Goal: Task Accomplishment & Management: Use online tool/utility

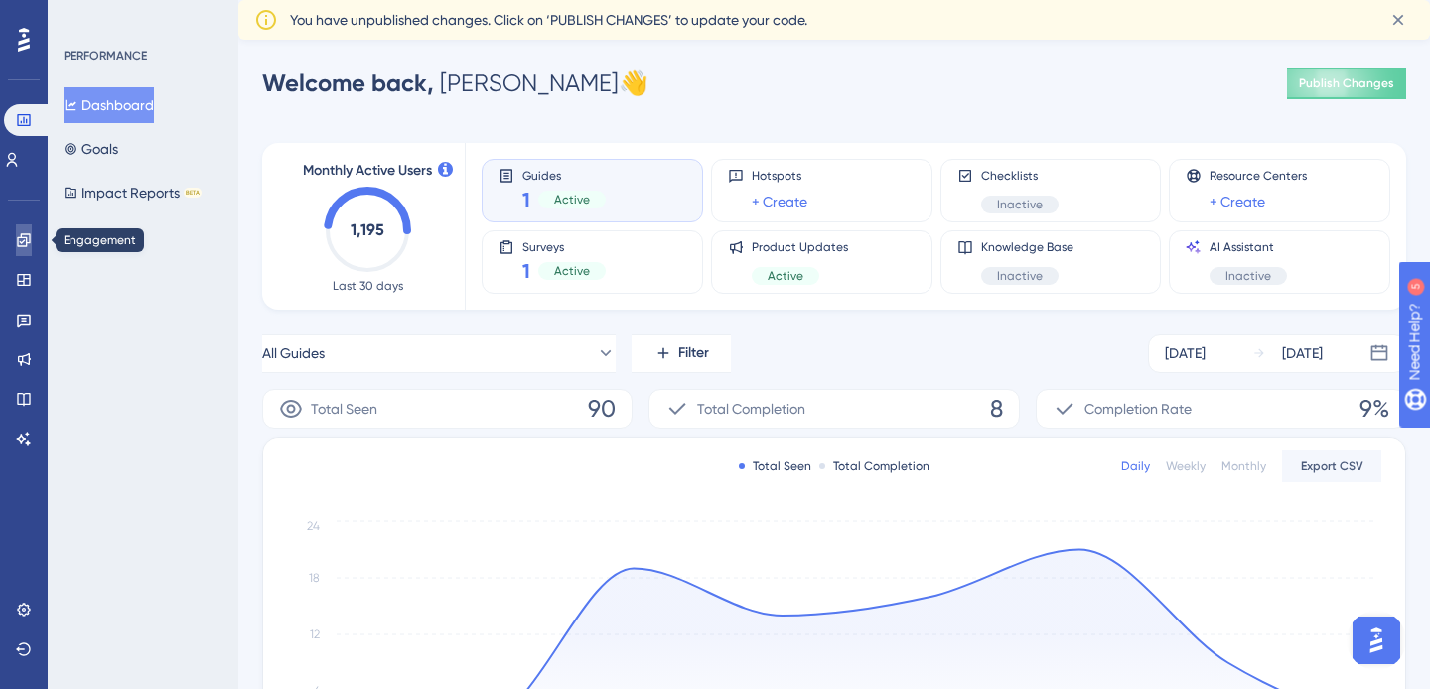
click at [23, 227] on link at bounding box center [24, 240] width 16 height 32
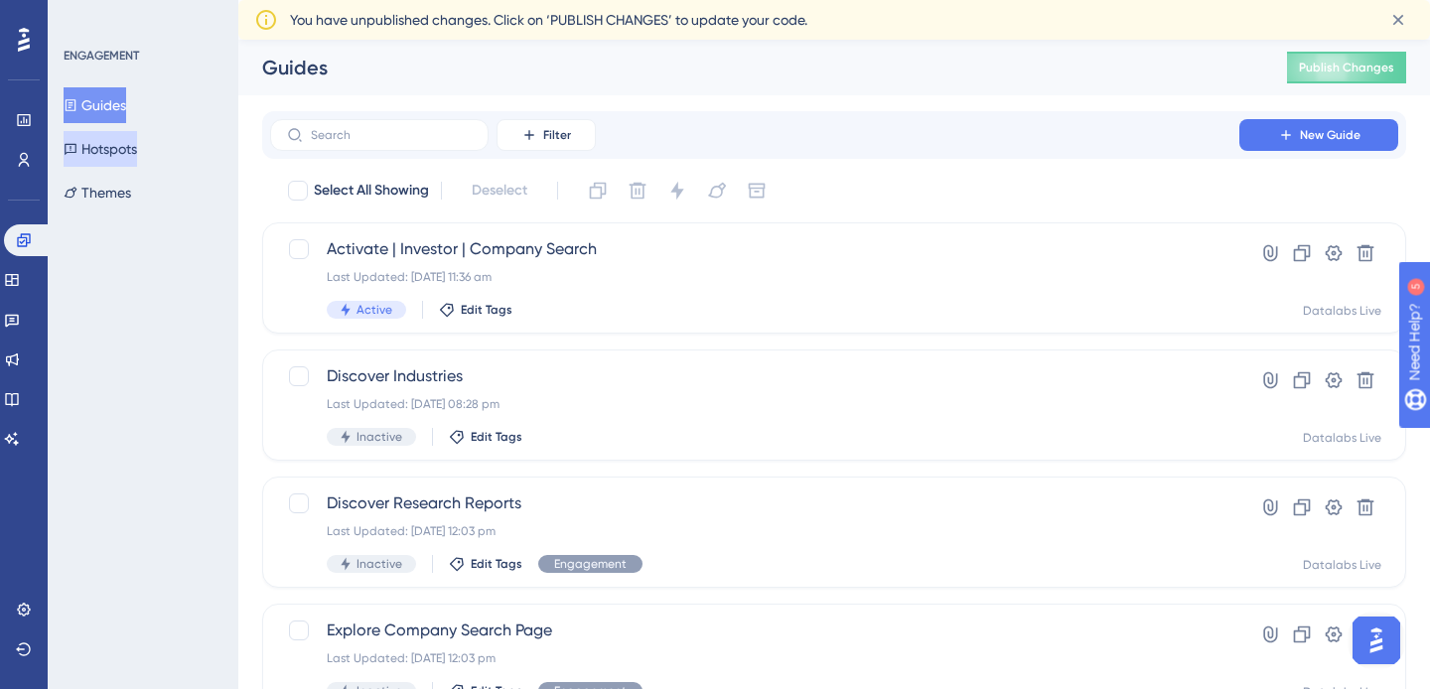
click at [137, 155] on button "Hotspots" at bounding box center [100, 149] width 73 height 36
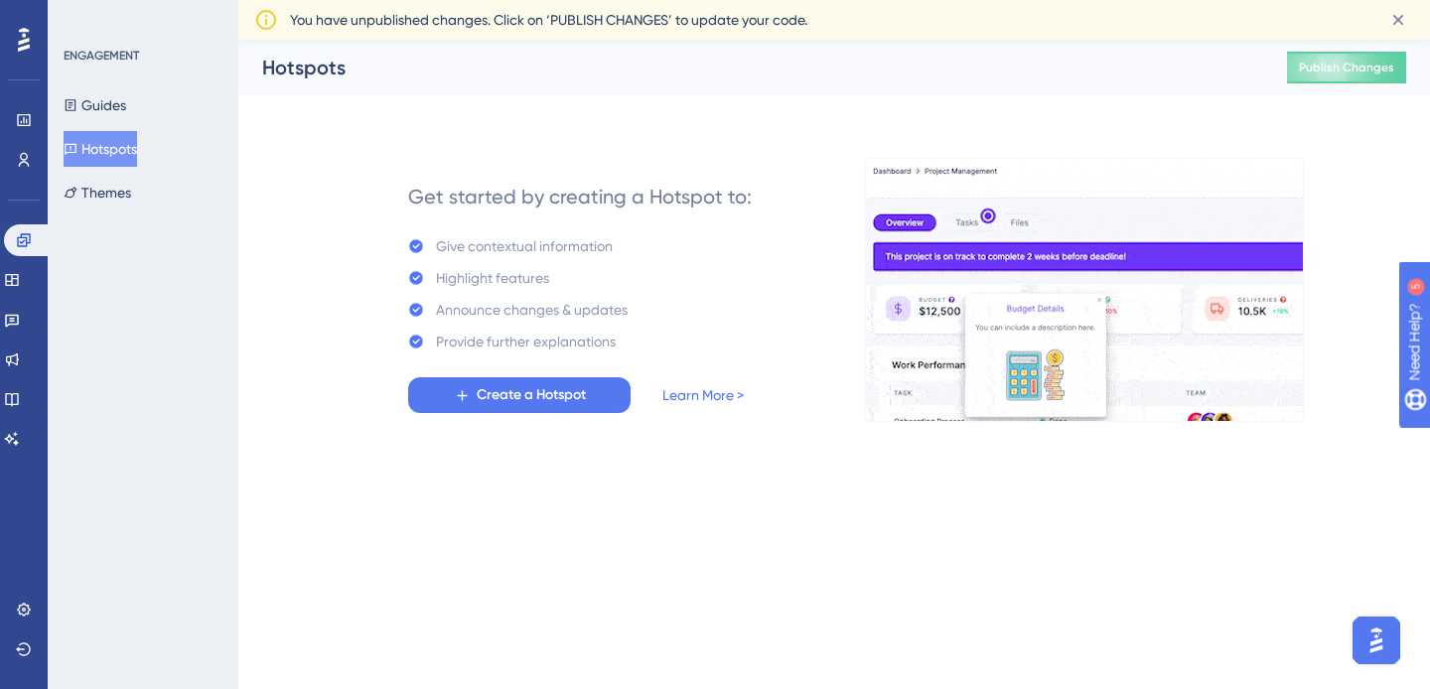
click at [140, 121] on div "Guides Hotspots Themes" at bounding box center [144, 148] width 161 height 123
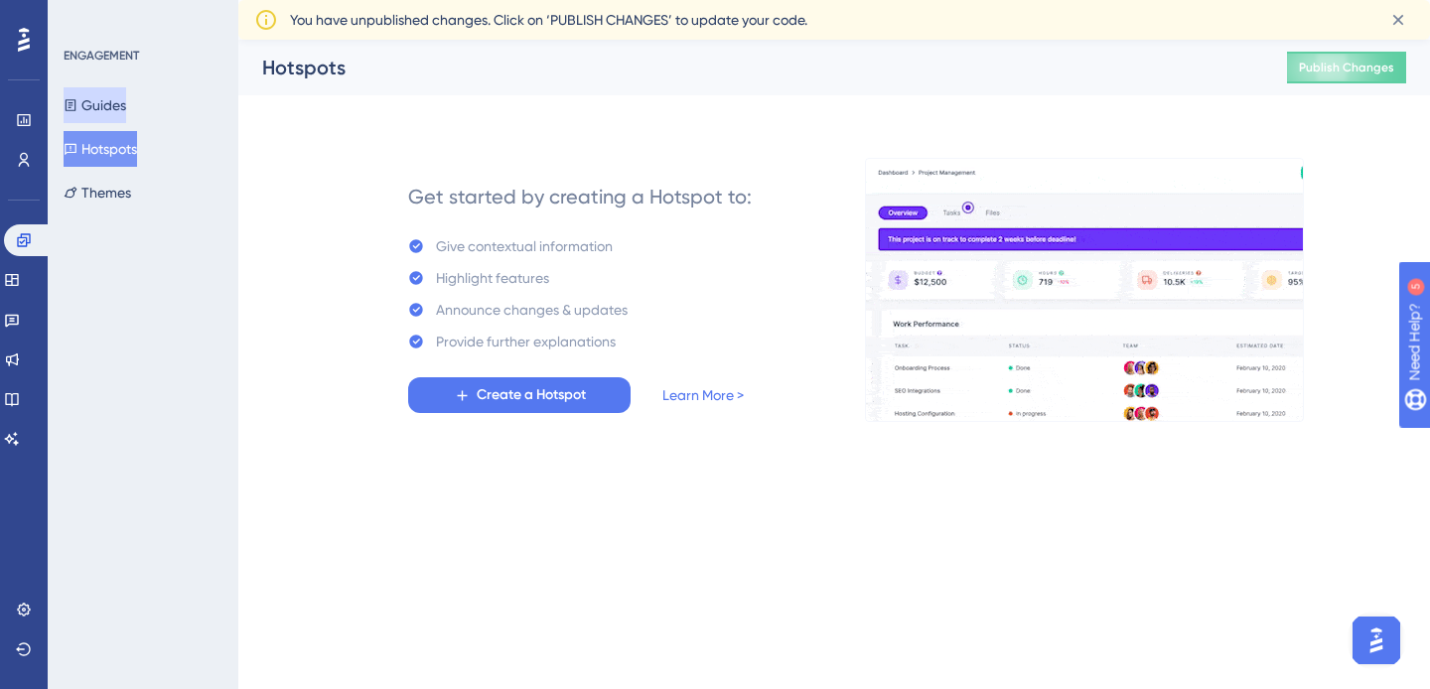
click at [126, 109] on button "Guides" at bounding box center [95, 105] width 63 height 36
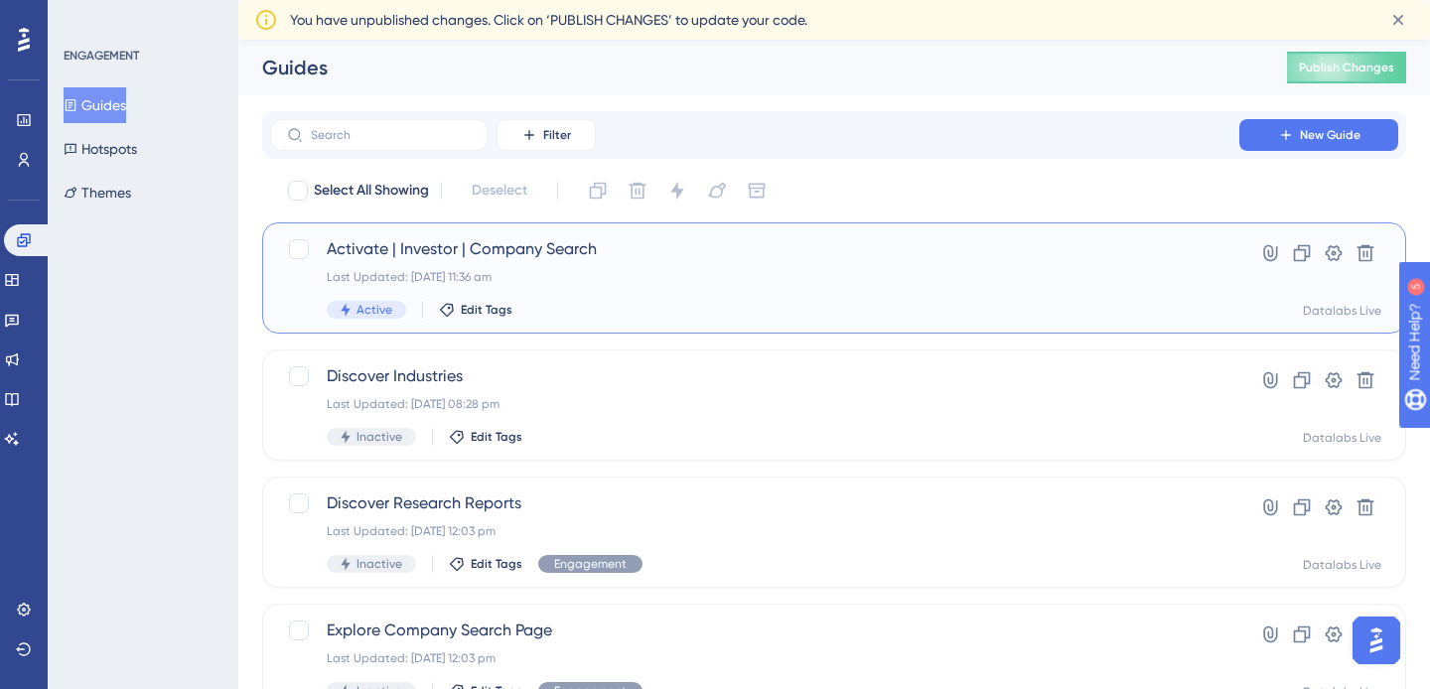
click at [563, 247] on span "Activate | Investor | Company Search" at bounding box center [755, 249] width 856 height 24
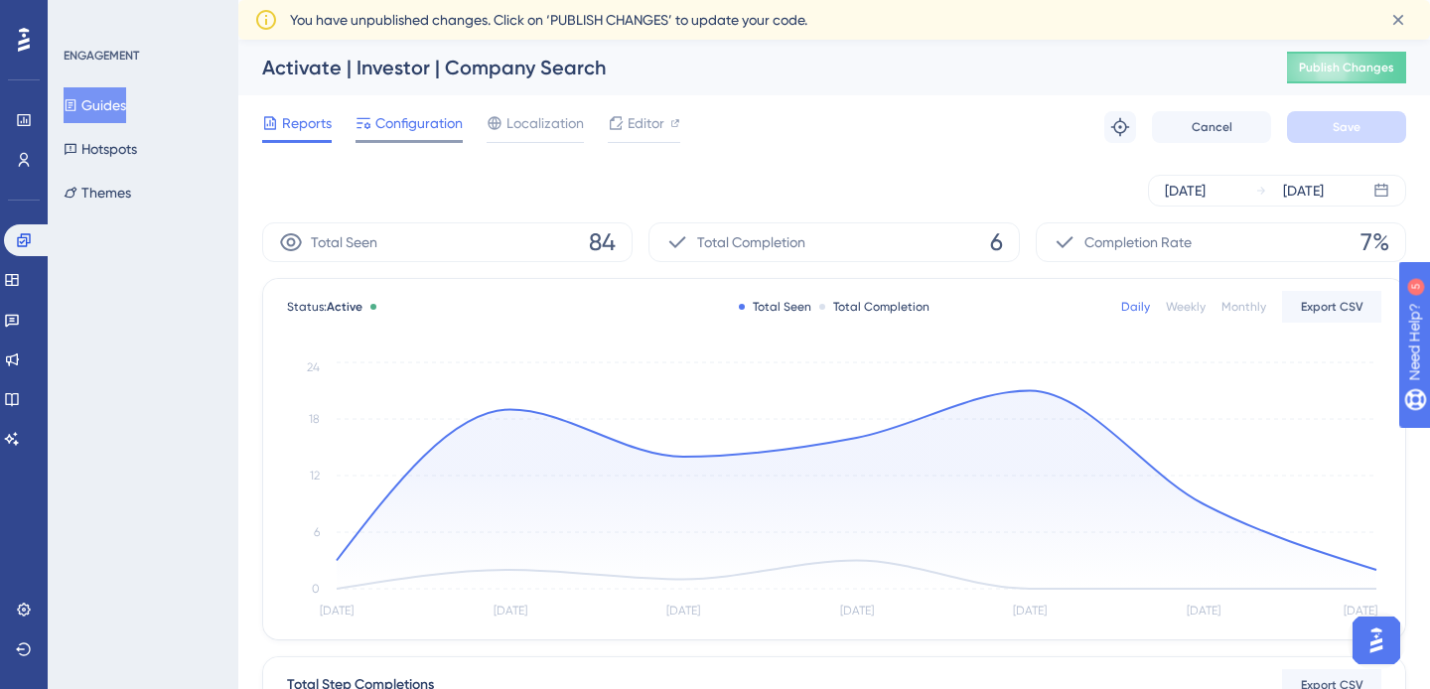
click at [425, 125] on span "Configuration" at bounding box center [418, 123] width 87 height 24
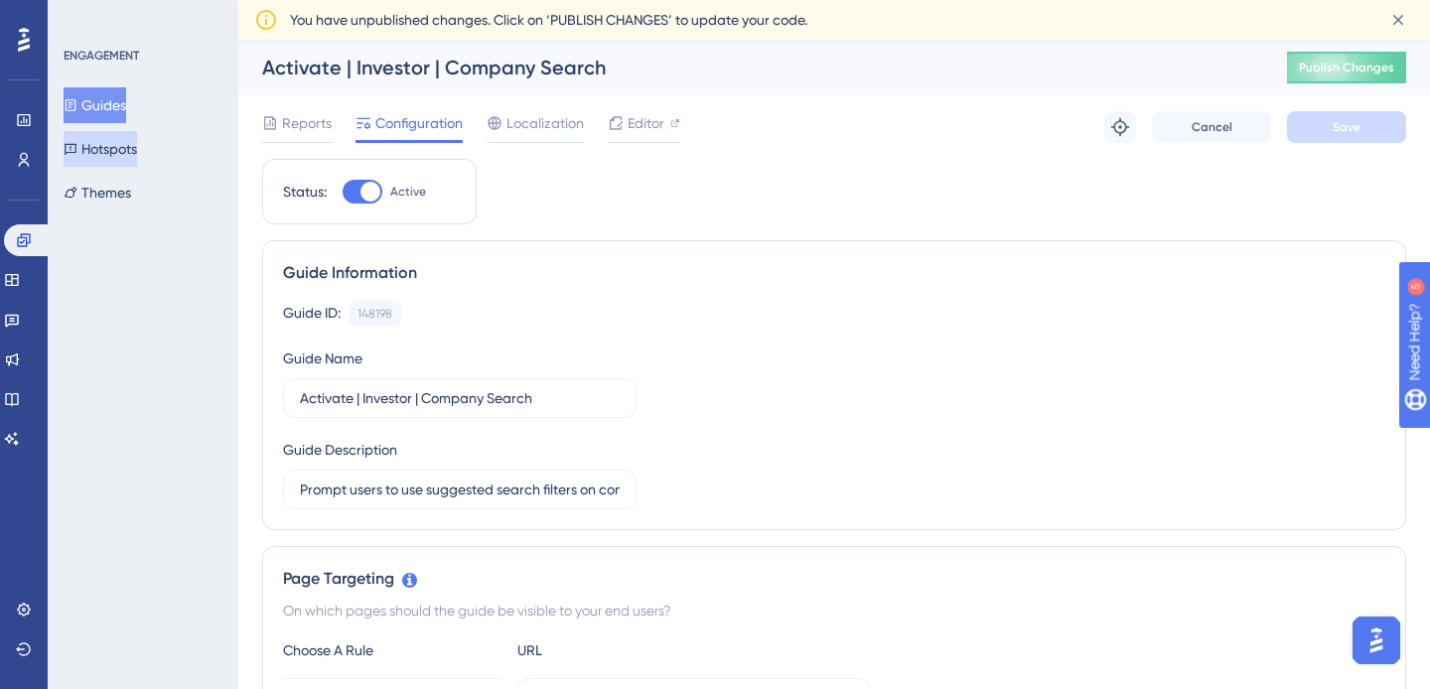
click at [107, 156] on button "Hotspots" at bounding box center [100, 149] width 73 height 36
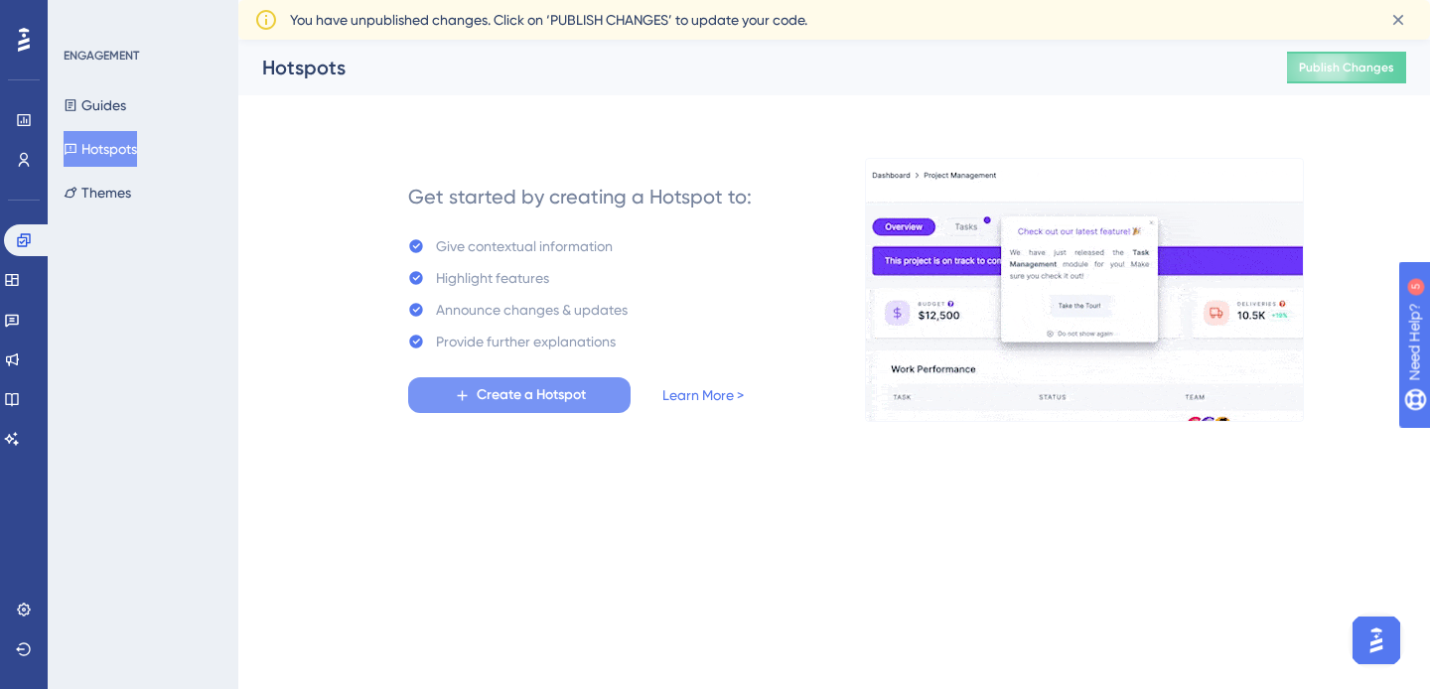
click at [568, 389] on span "Create a Hotspot" at bounding box center [531, 395] width 109 height 24
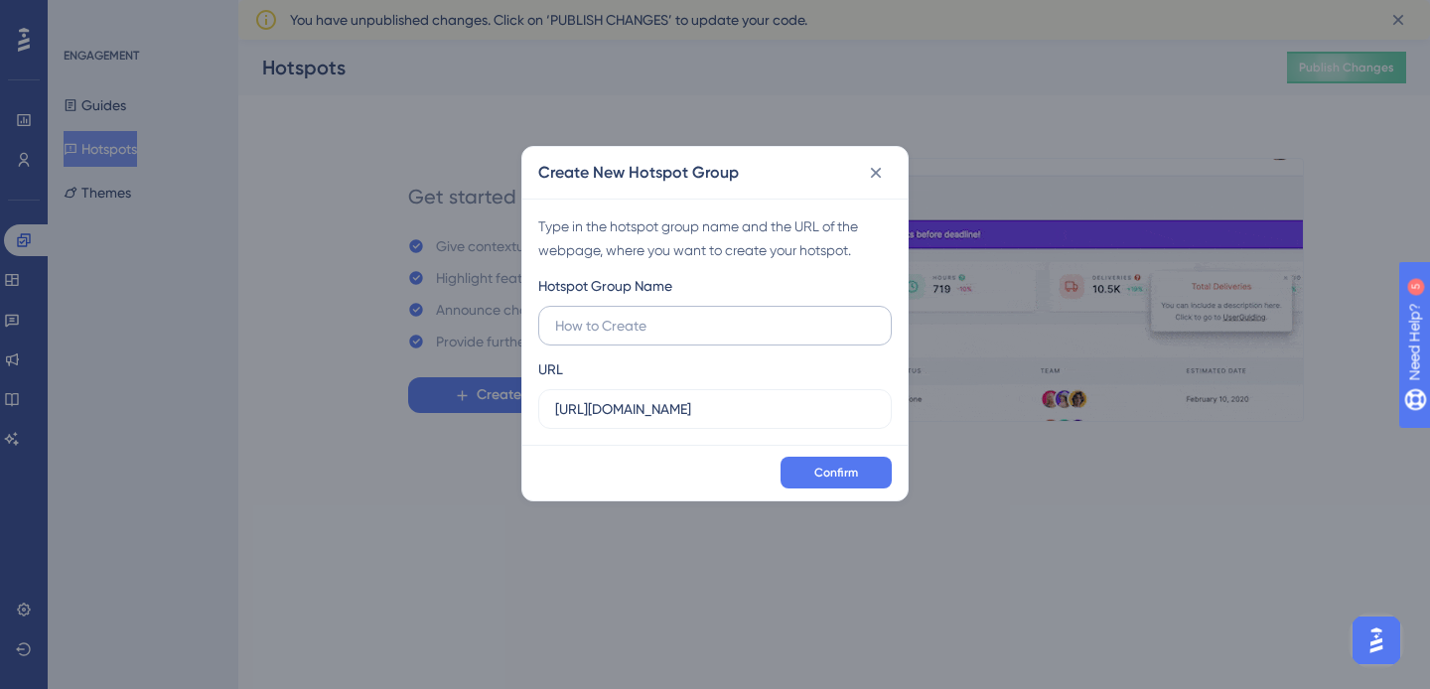
click at [695, 321] on input "text" at bounding box center [715, 326] width 320 height 22
click at [689, 404] on input "[URL][DOMAIN_NAME]" at bounding box center [715, 409] width 320 height 22
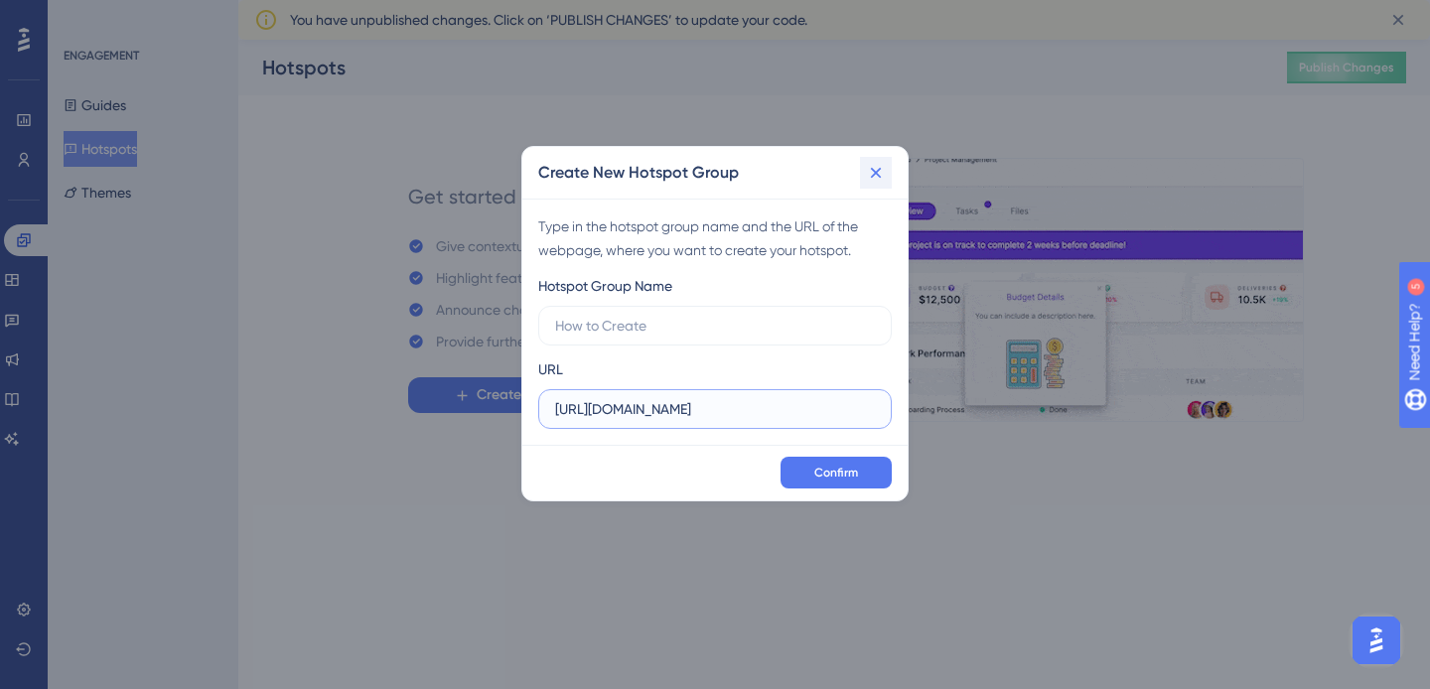
type input "[URL][DOMAIN_NAME]"
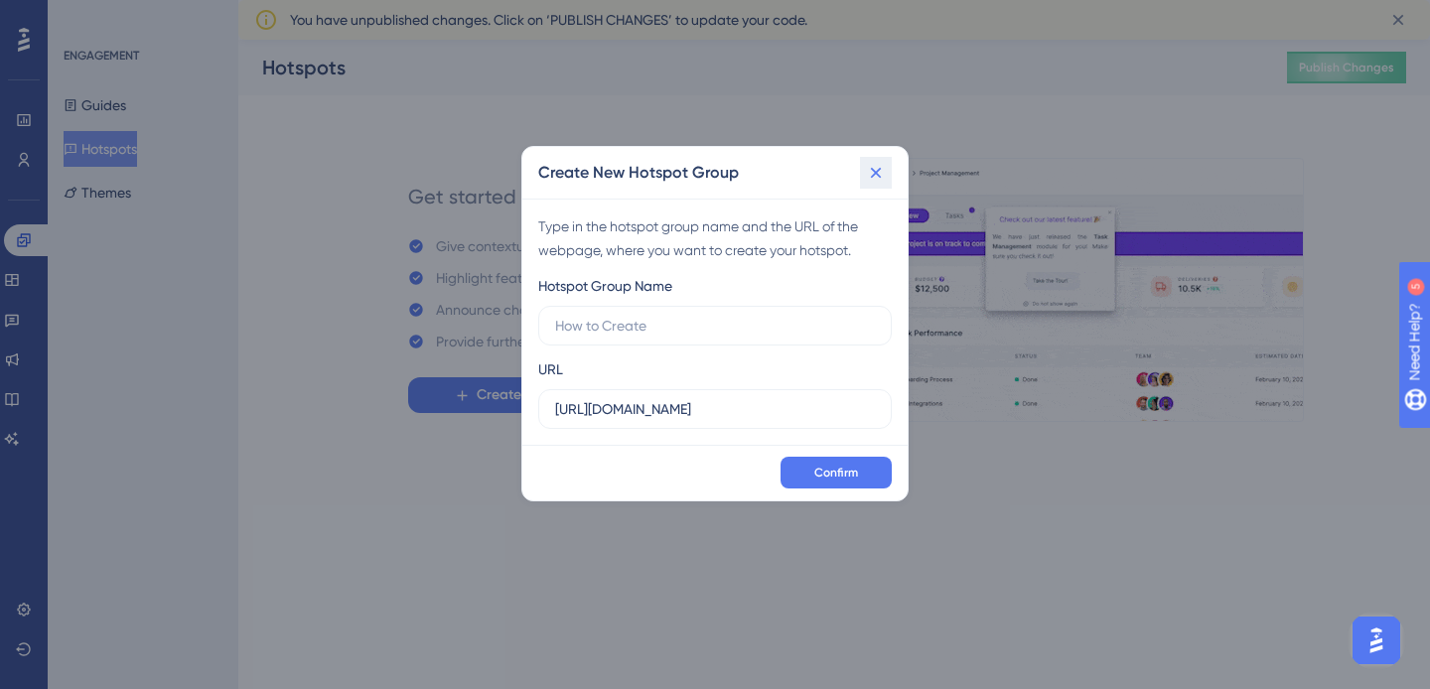
click at [872, 181] on icon at bounding box center [876, 173] width 20 height 20
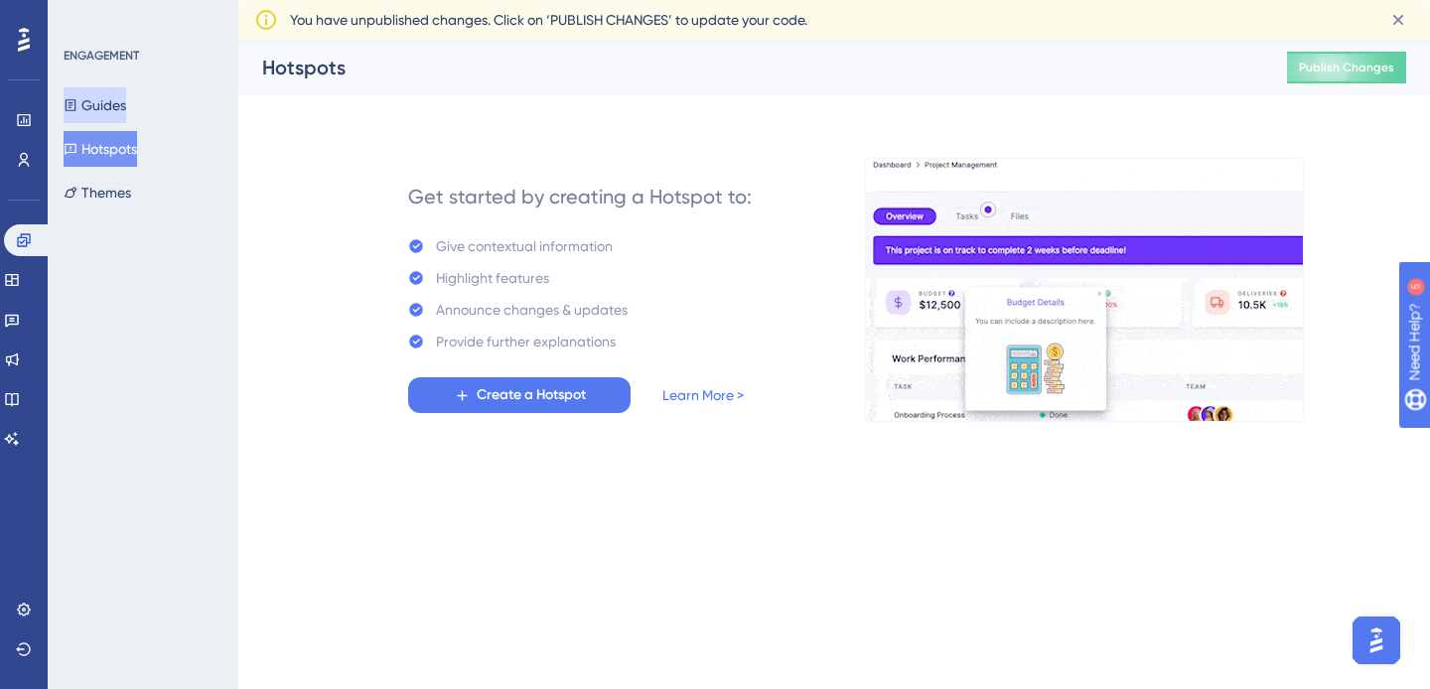
click at [77, 106] on icon at bounding box center [71, 105] width 14 height 14
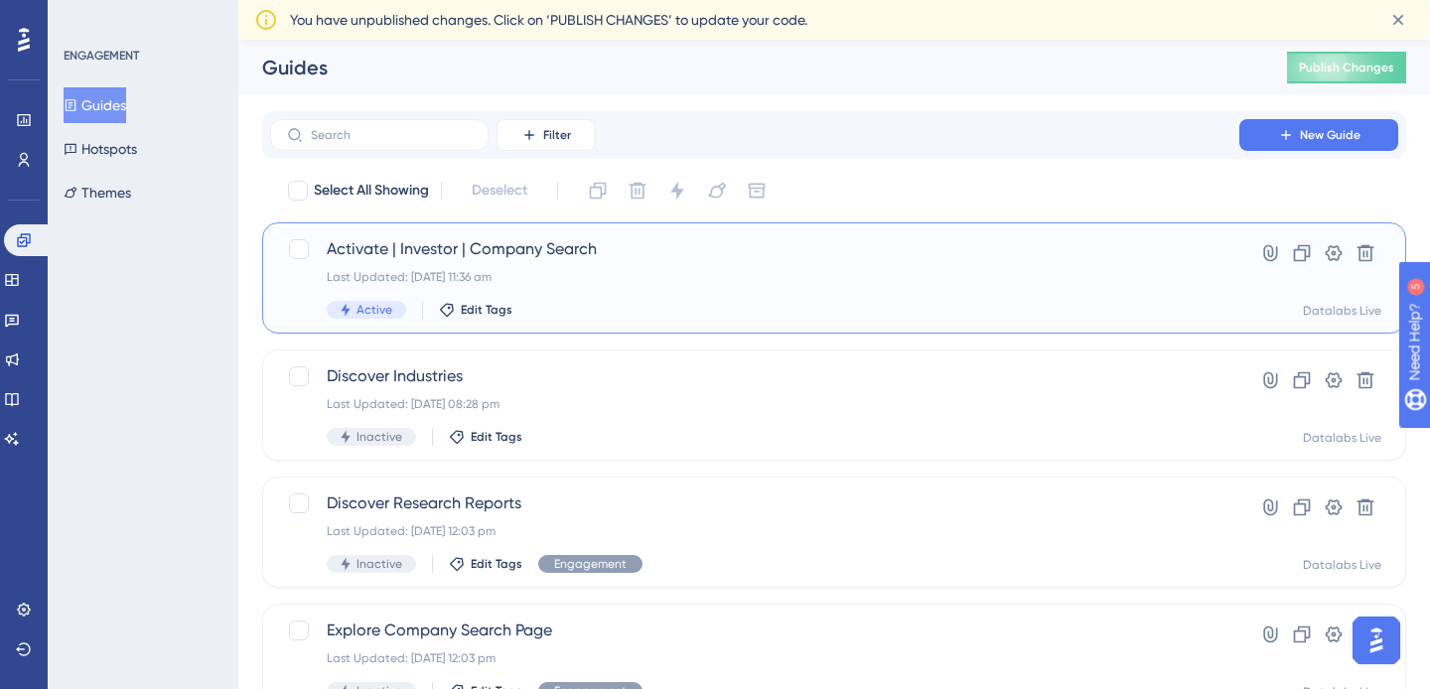
click at [528, 244] on span "Activate | Investor | Company Search" at bounding box center [755, 249] width 856 height 24
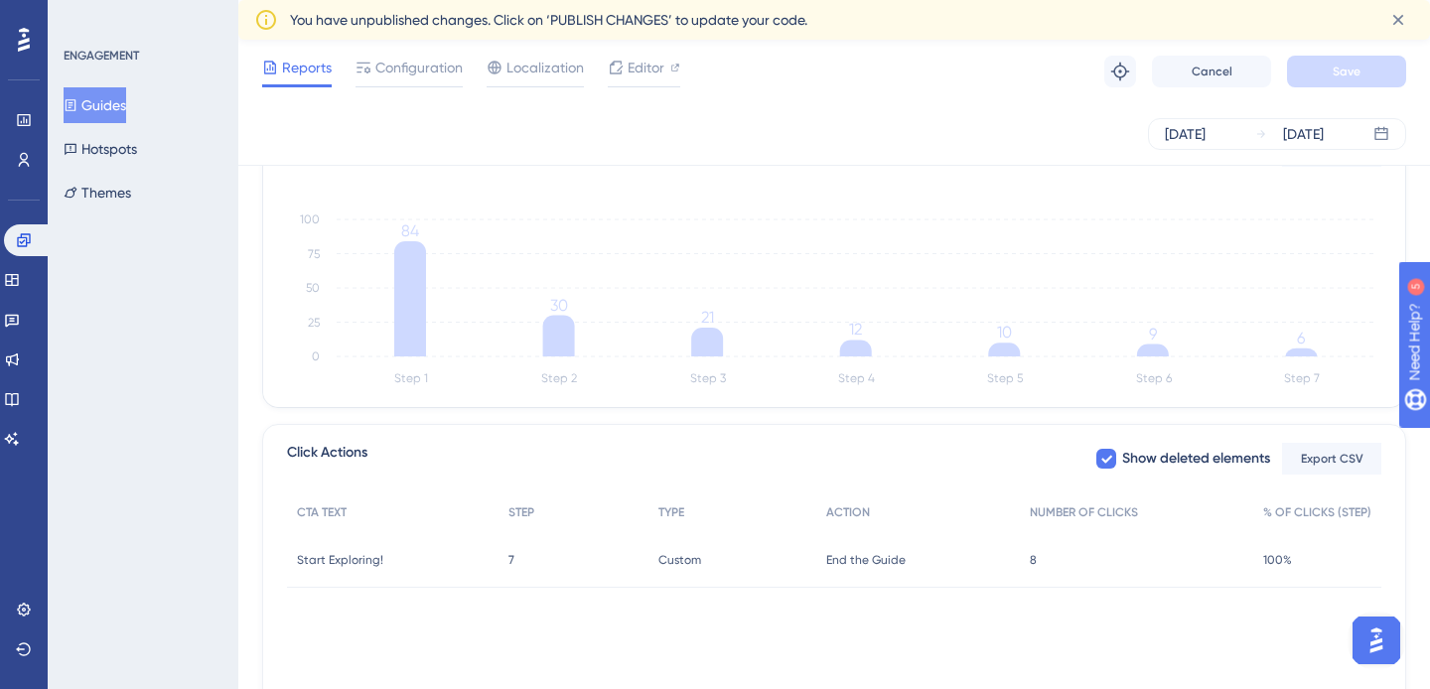
scroll to position [609, 0]
